Goal: Find specific page/section: Find specific page/section

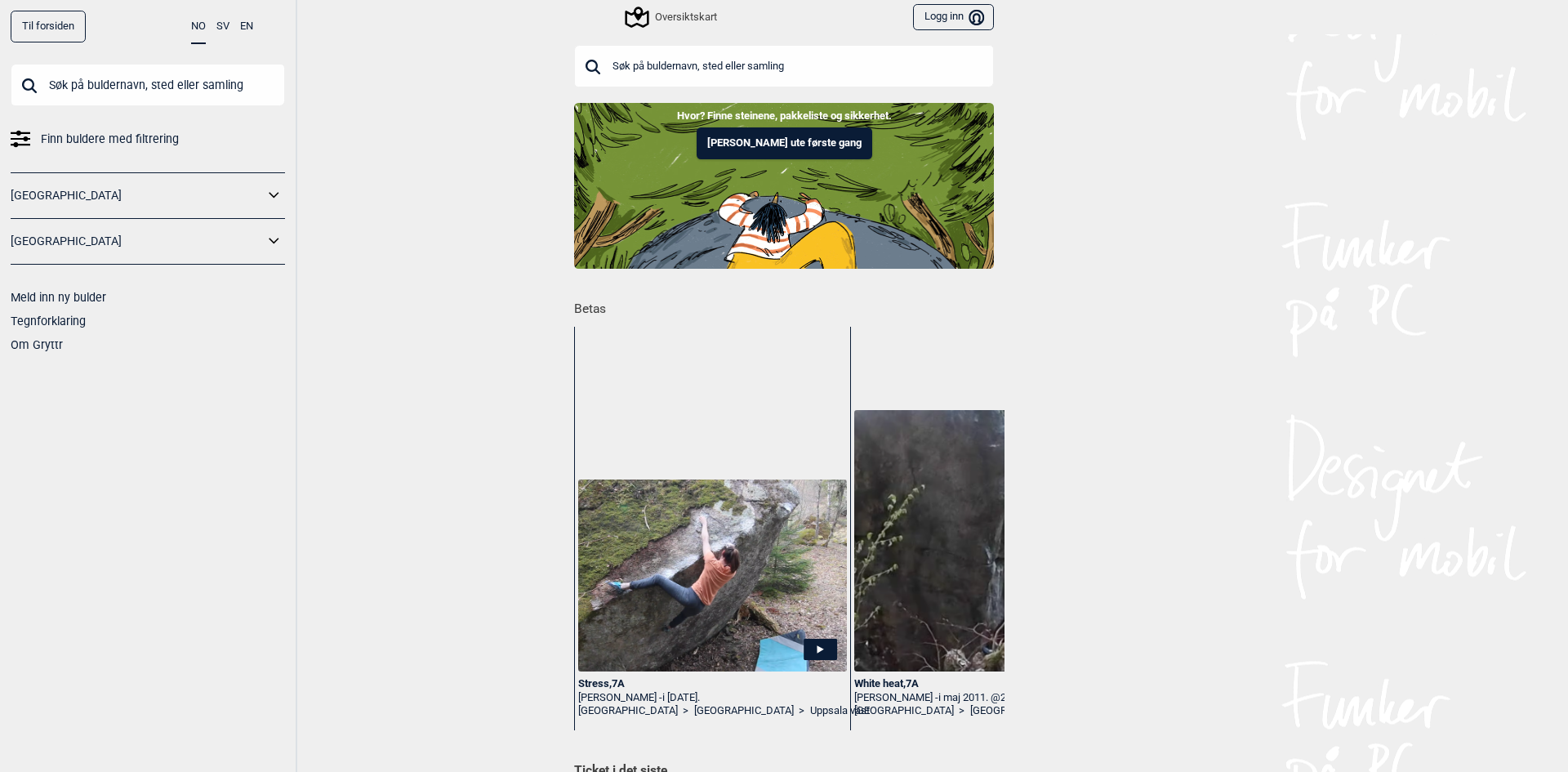
click at [273, 187] on icon at bounding box center [274, 196] width 21 height 24
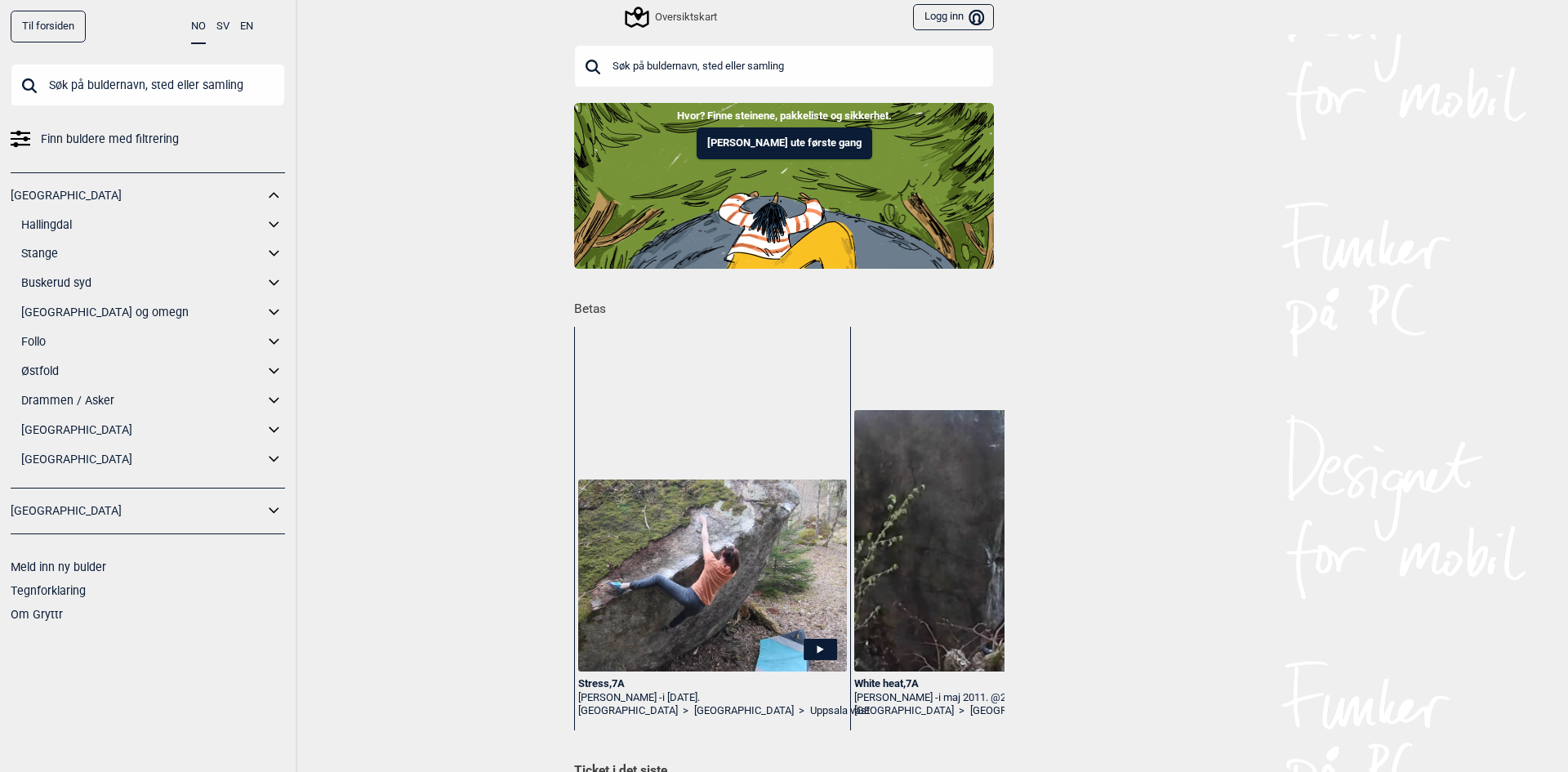
click at [270, 251] on icon at bounding box center [274, 254] width 21 height 24
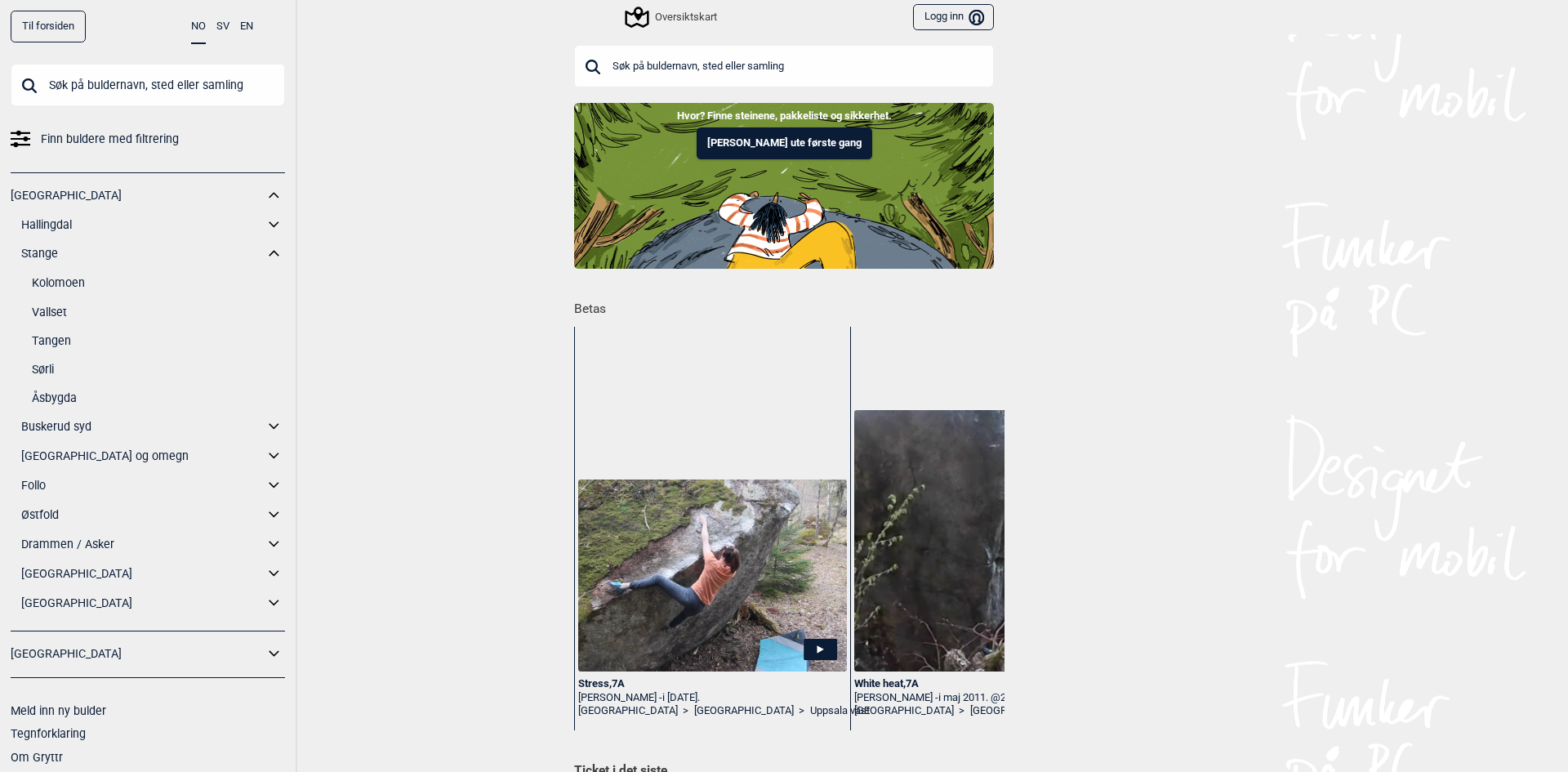
click at [76, 279] on link "Kolomoen" at bounding box center [158, 283] width 254 height 24
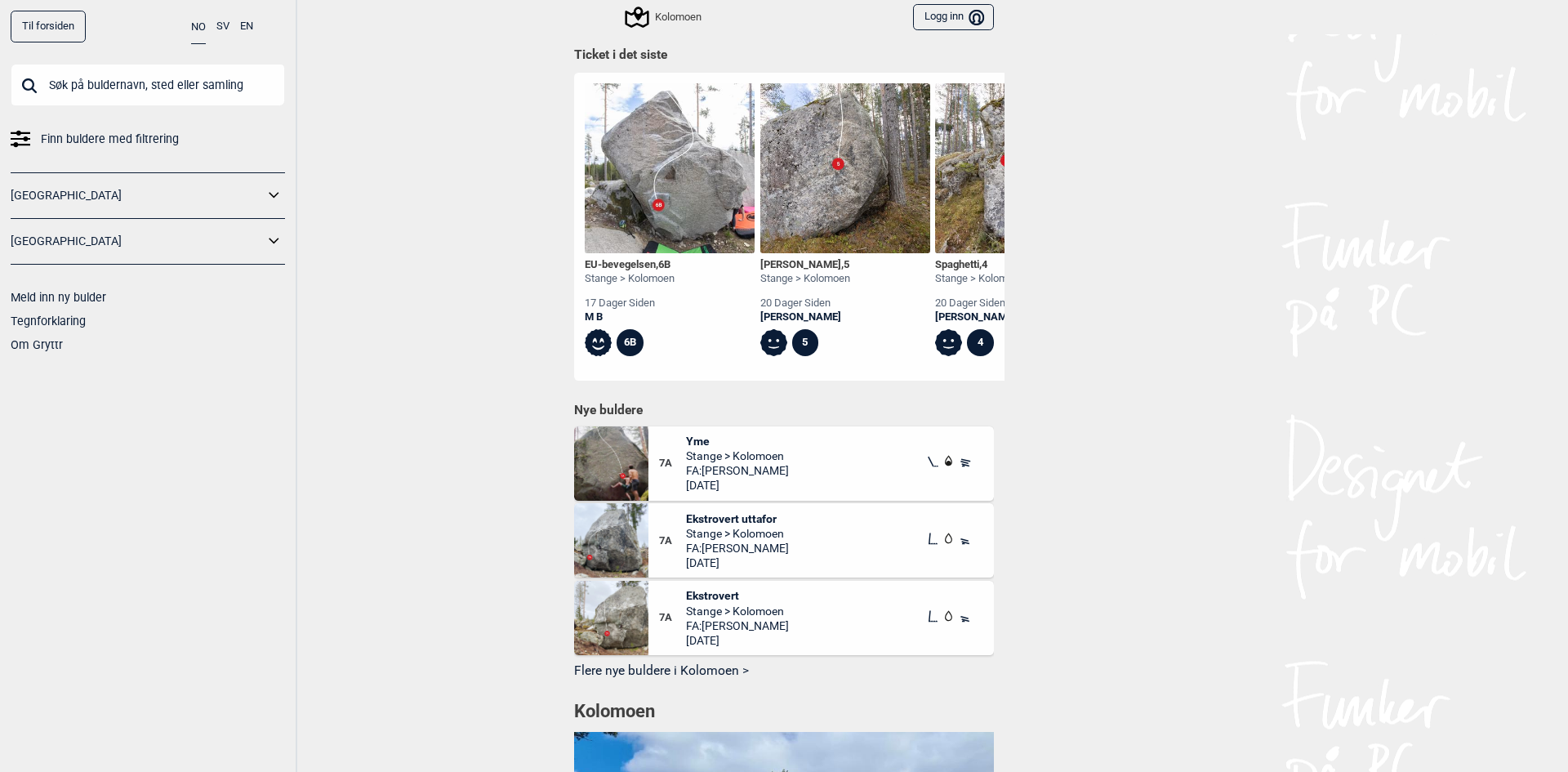
scroll to position [1226, 0]
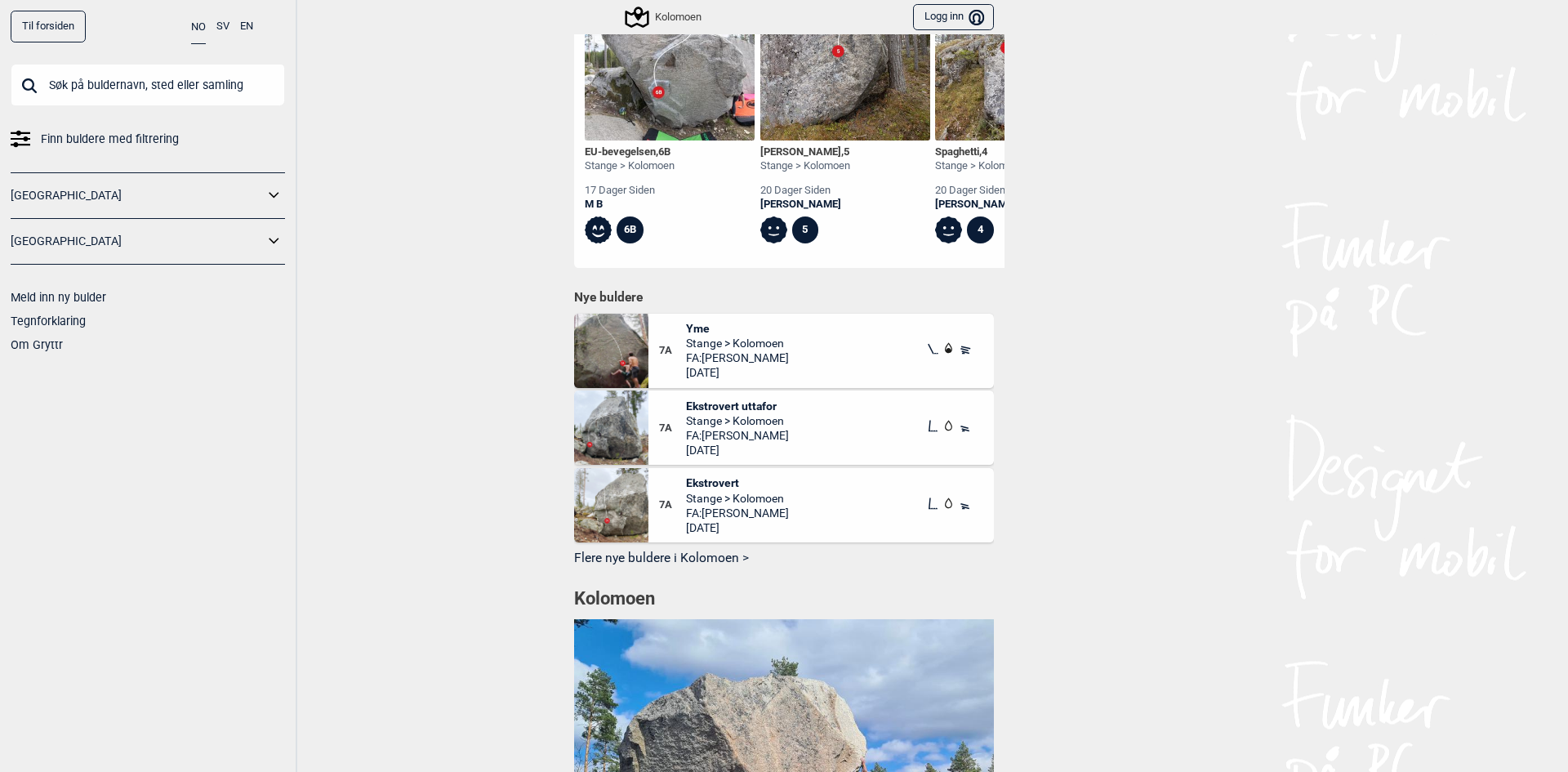
click at [103, 138] on span "Finn buldere med filtrering" at bounding box center [110, 139] width 138 height 24
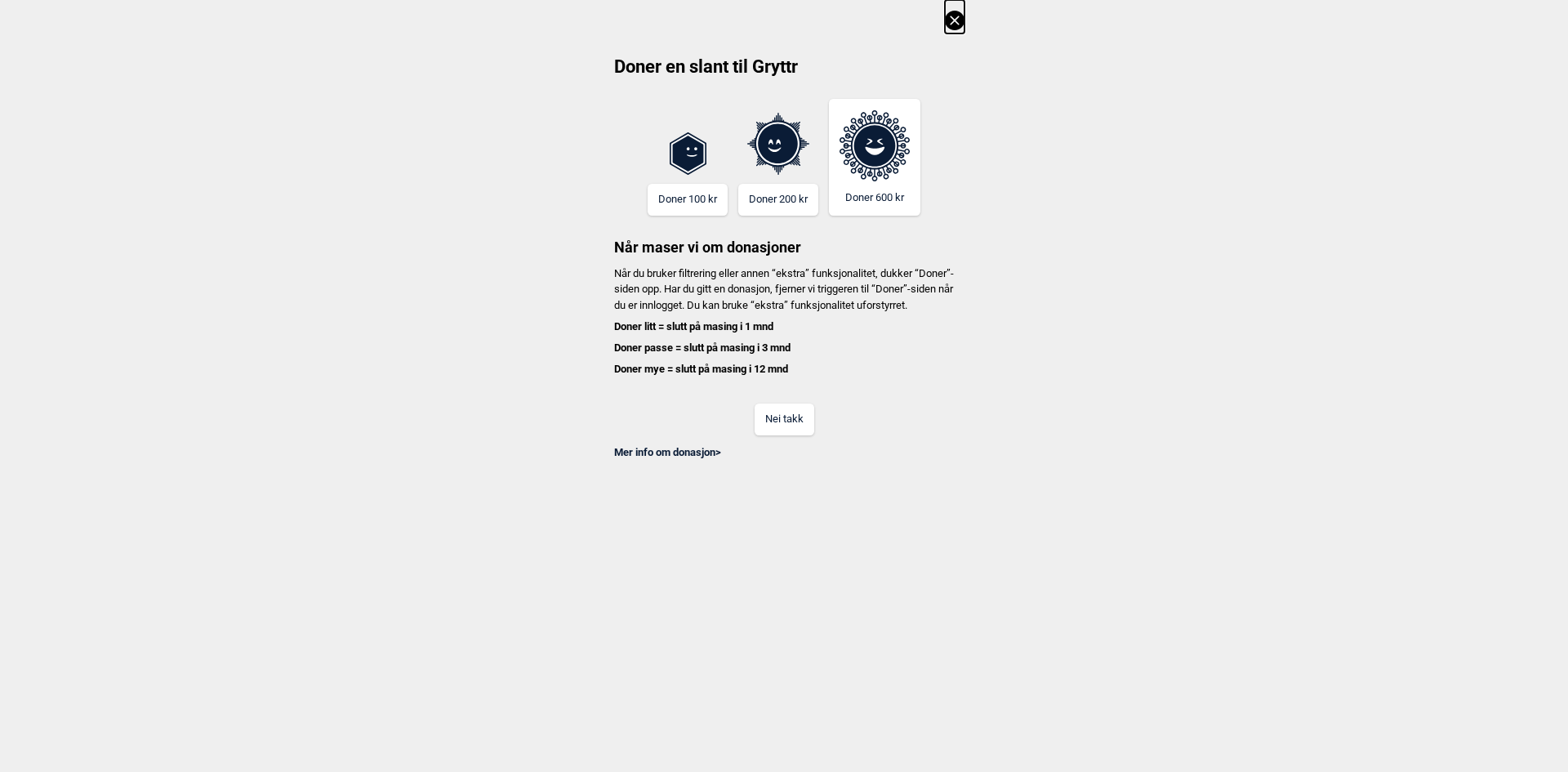
click at [954, 22] on icon at bounding box center [954, 20] width 9 height 9
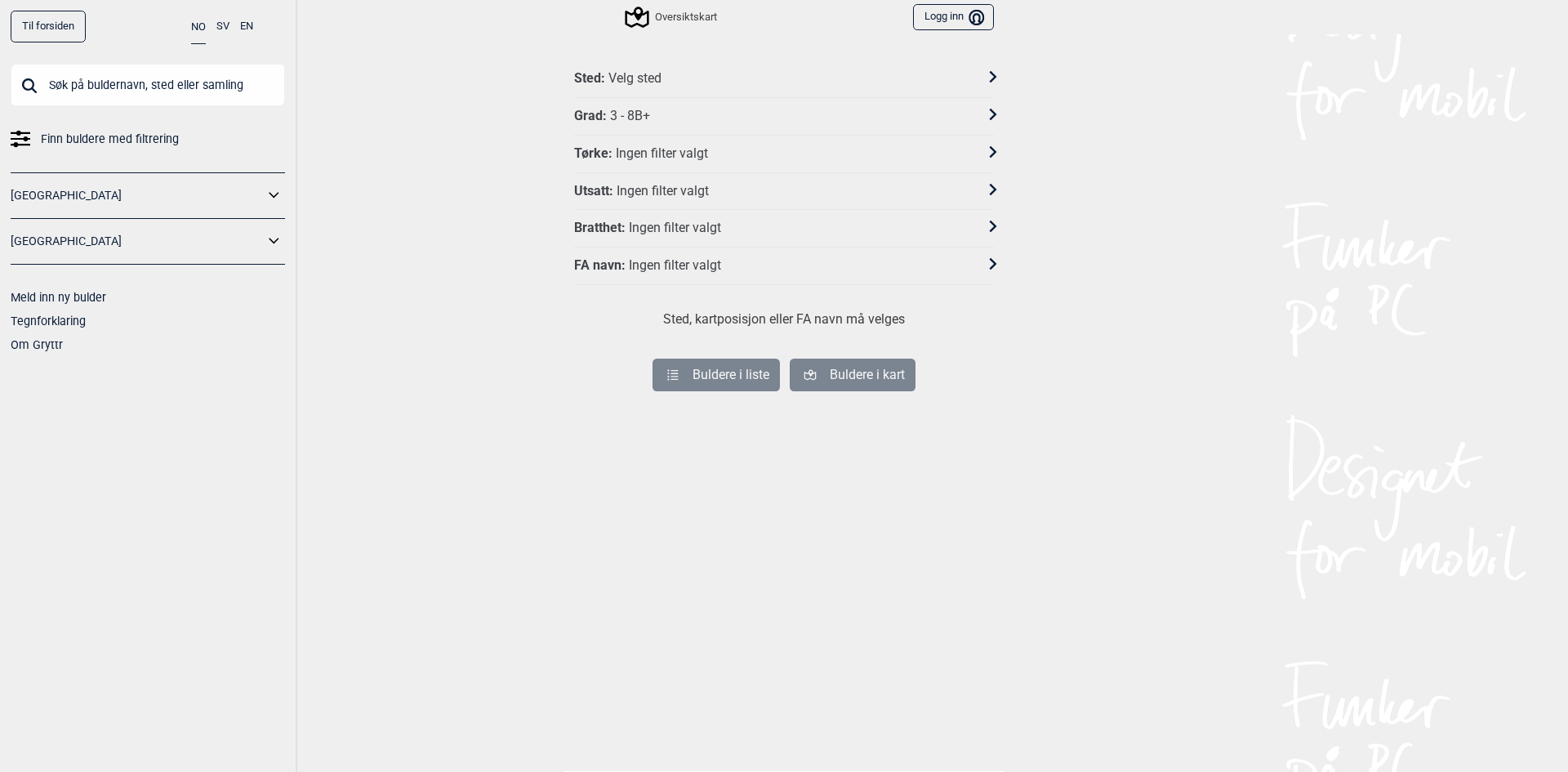
click at [736, 75] on div "Sted : Velg sted" at bounding box center [774, 78] width 399 height 17
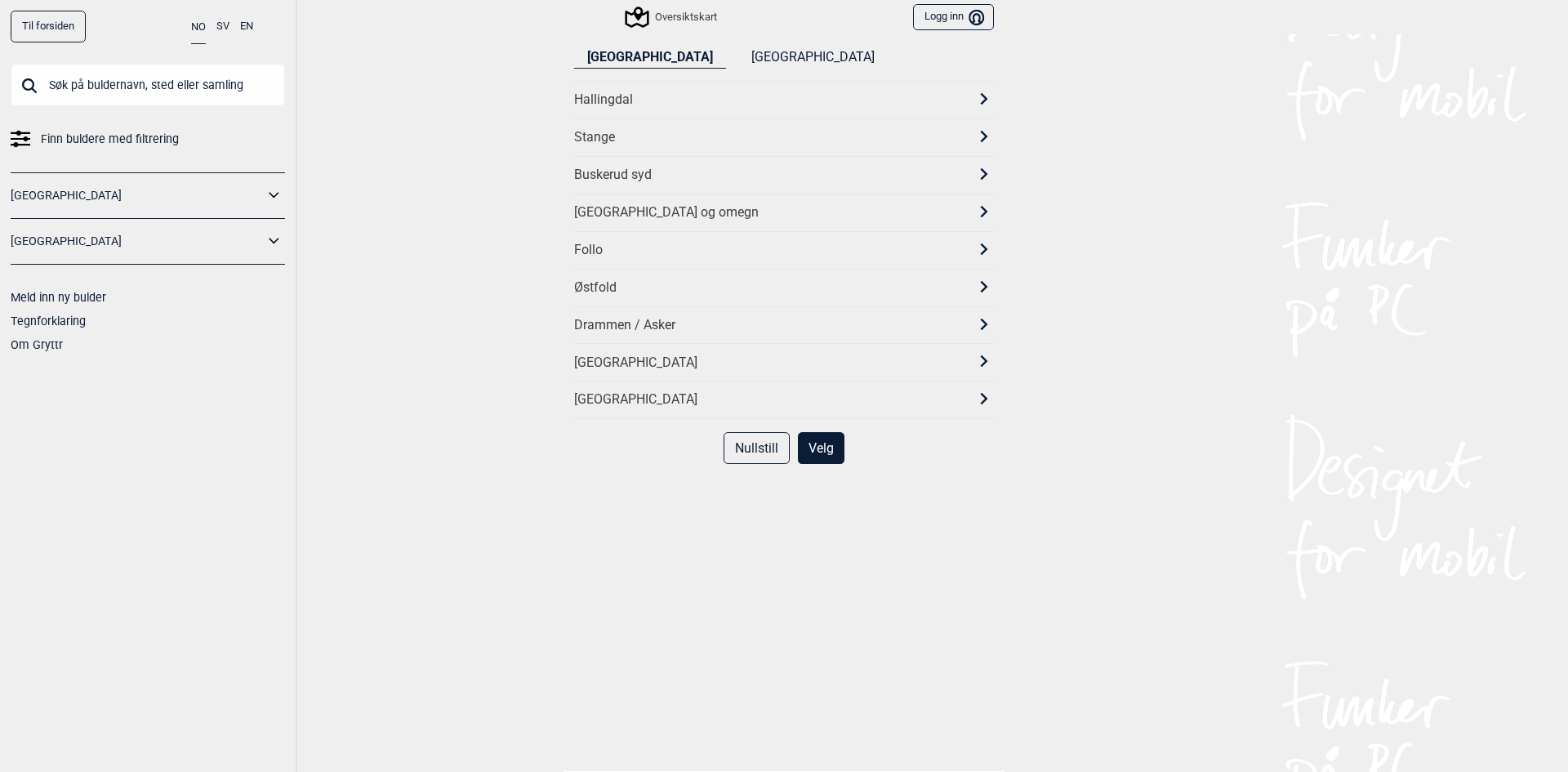
click at [612, 135] on div "Stange" at bounding box center [770, 137] width 391 height 17
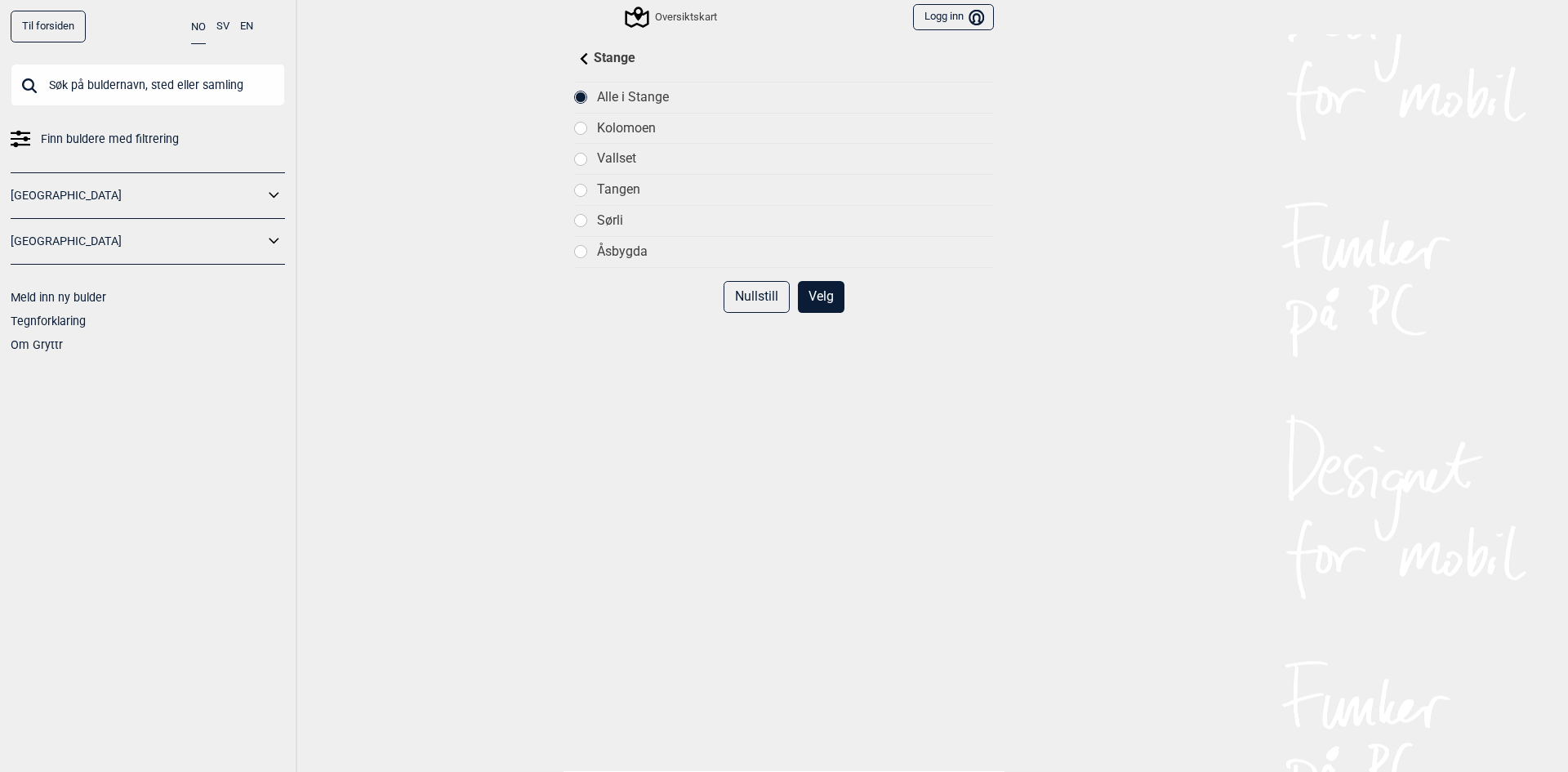
click at [581, 128] on div at bounding box center [581, 128] width 12 height 12
